Goal: Task Accomplishment & Management: Manage account settings

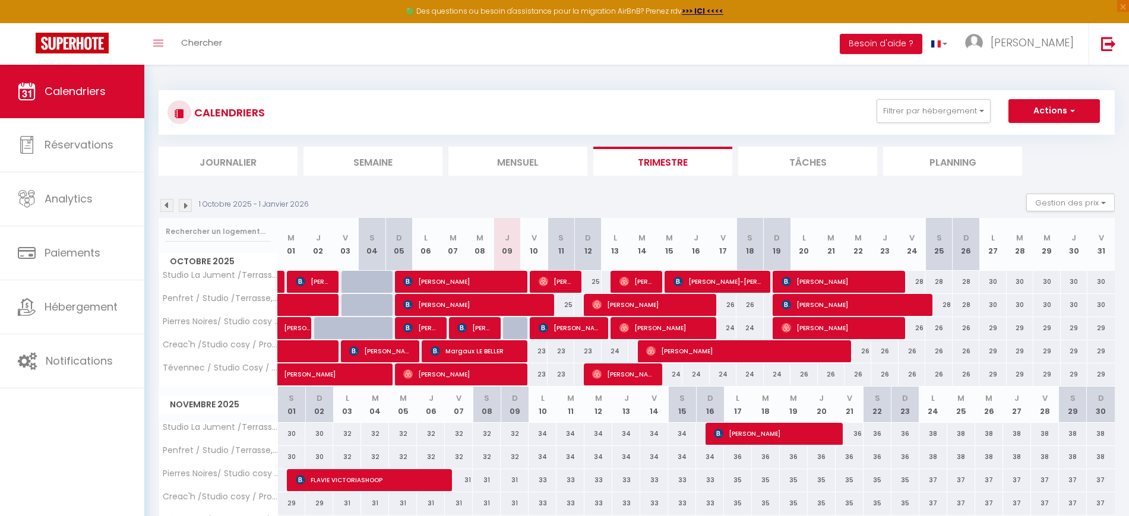
click at [997, 282] on div "30" at bounding box center [992, 282] width 27 height 22
type input "30"
select select "1"
type input "Lun 27 Octobre 2025"
type input "[DATE] Octobre 2025"
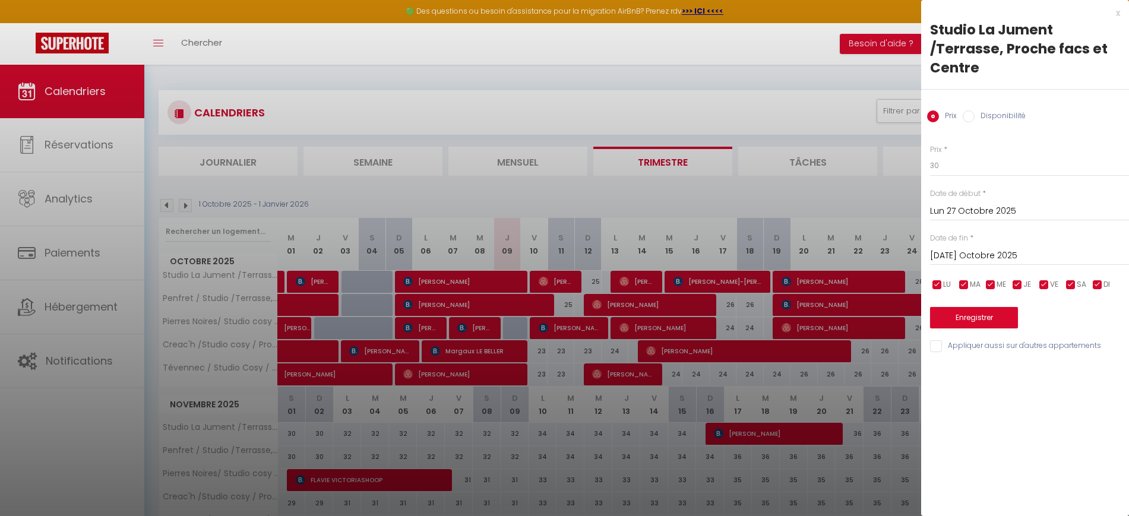
click at [972, 118] on input "Disponibilité" at bounding box center [968, 116] width 12 height 12
radio input "true"
radio input "false"
click at [959, 167] on select "Disponible Indisponible" at bounding box center [1029, 166] width 199 height 23
select select "0"
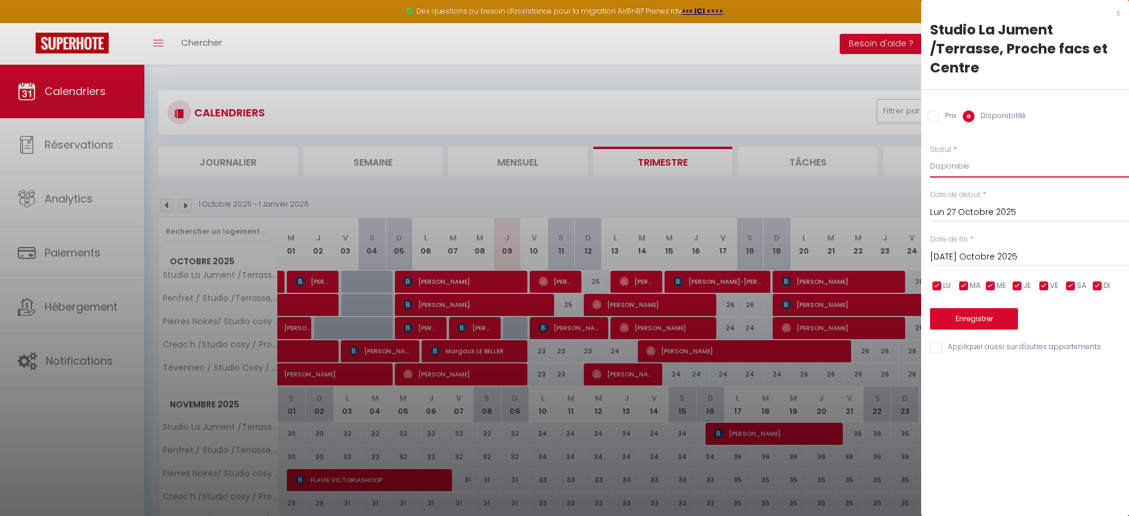
click at [930, 155] on select "Disponible Indisponible" at bounding box center [1029, 166] width 199 height 23
click at [952, 328] on button "Enregistrer" at bounding box center [974, 318] width 88 height 21
